Goal: Task Accomplishment & Management: Manage account settings

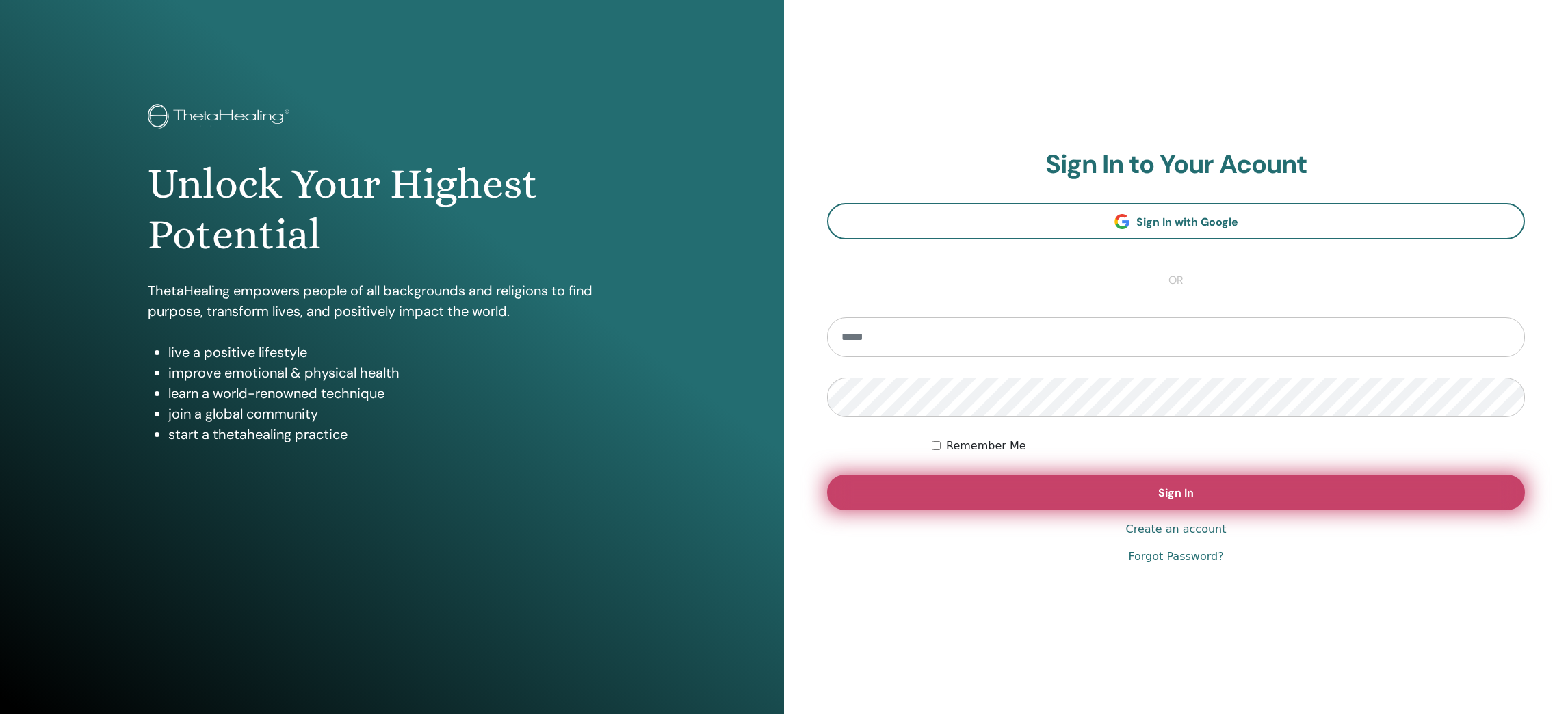
type input "**********"
click at [1273, 490] on button "Sign In" at bounding box center [1176, 492] width 698 height 35
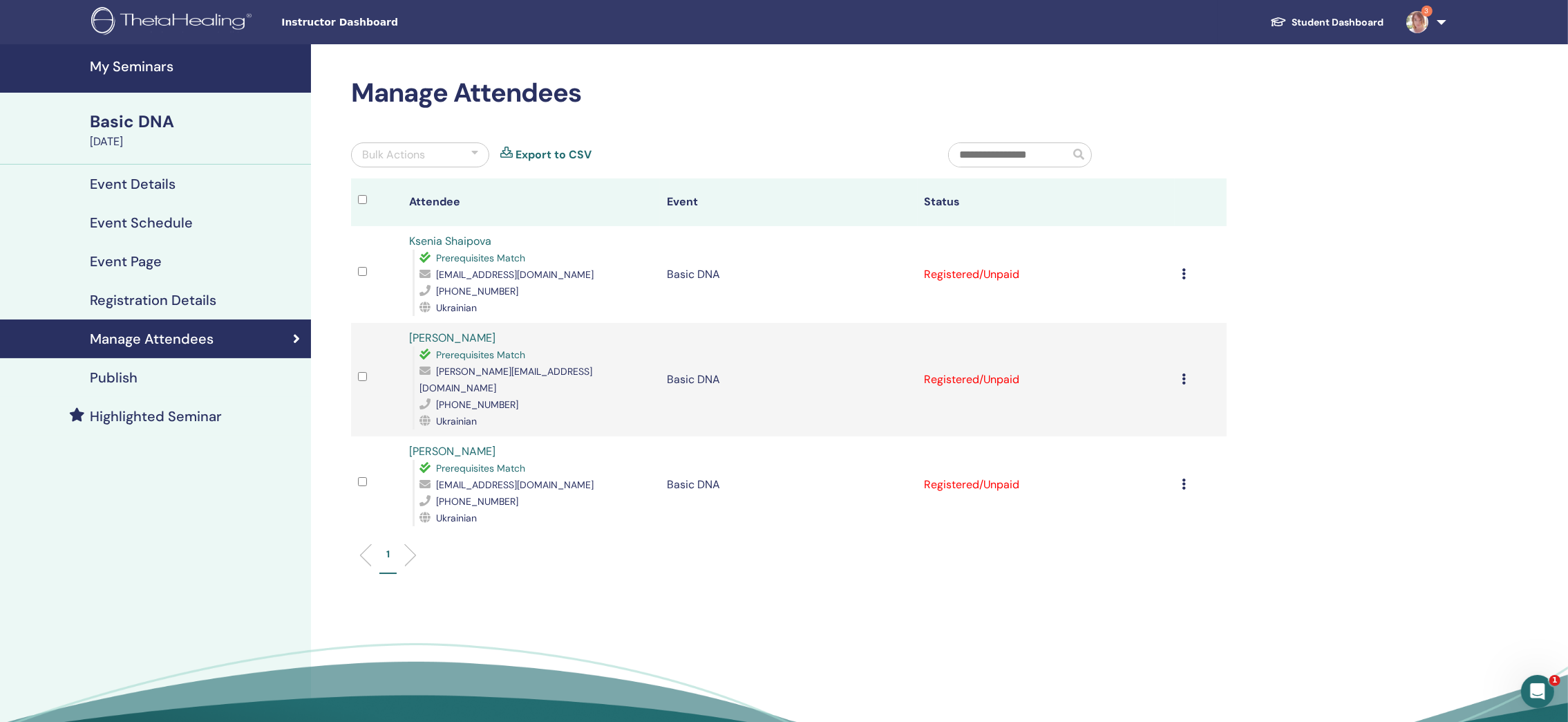
click at [1417, 518] on div "My Seminars Basic DNA September 03, 2025 Event Details Event Schedule Event Pag…" at bounding box center [784, 412] width 1568 height 737
